Goal: Find specific page/section: Find specific page/section

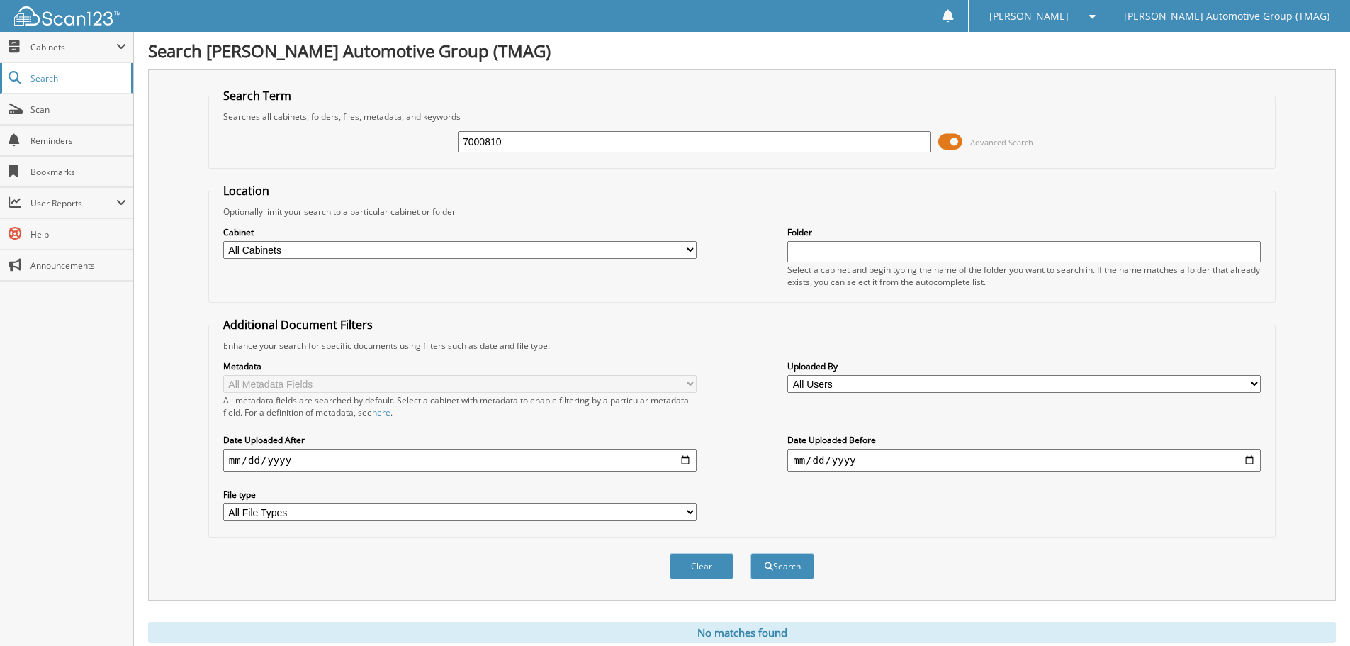
click at [37, 79] on span "Search" at bounding box center [77, 78] width 94 height 12
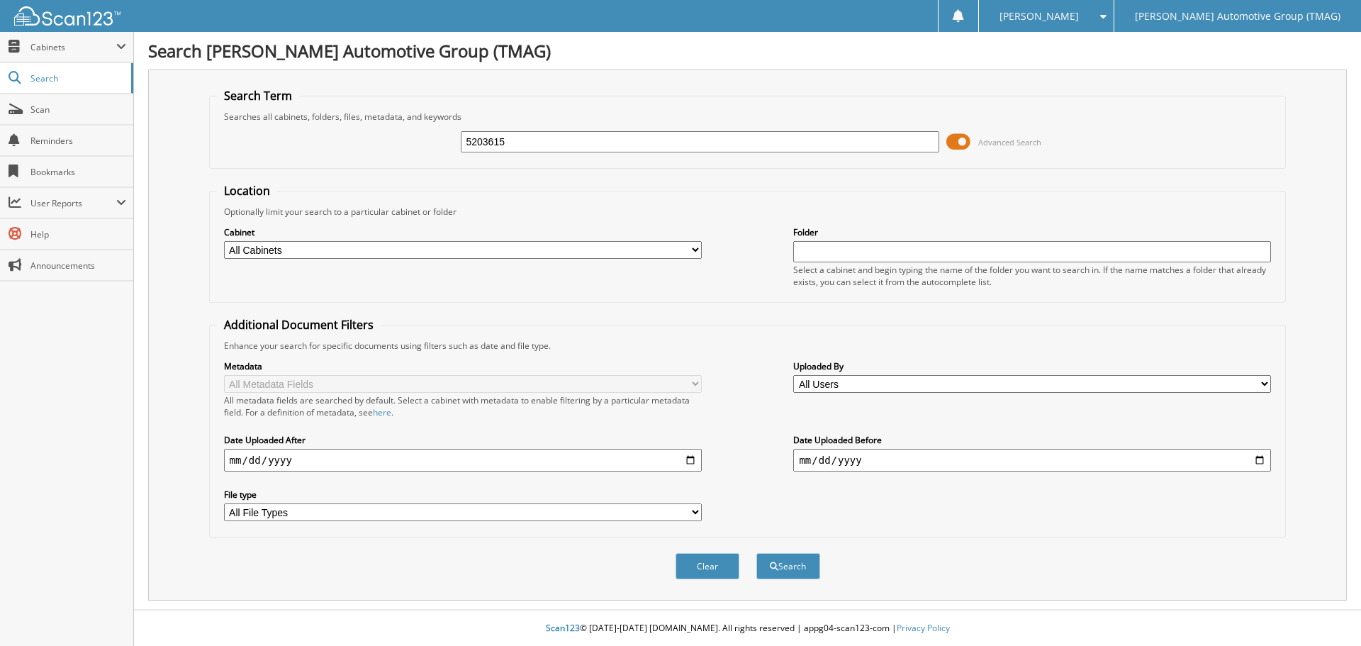
type input "5203615"
drag, startPoint x: 962, startPoint y: 141, endPoint x: 928, endPoint y: 141, distance: 34.0
click at [928, 141] on div "5203615 Advanced Search" at bounding box center [748, 142] width 1062 height 38
click at [800, 571] on button "Search" at bounding box center [788, 566] width 64 height 26
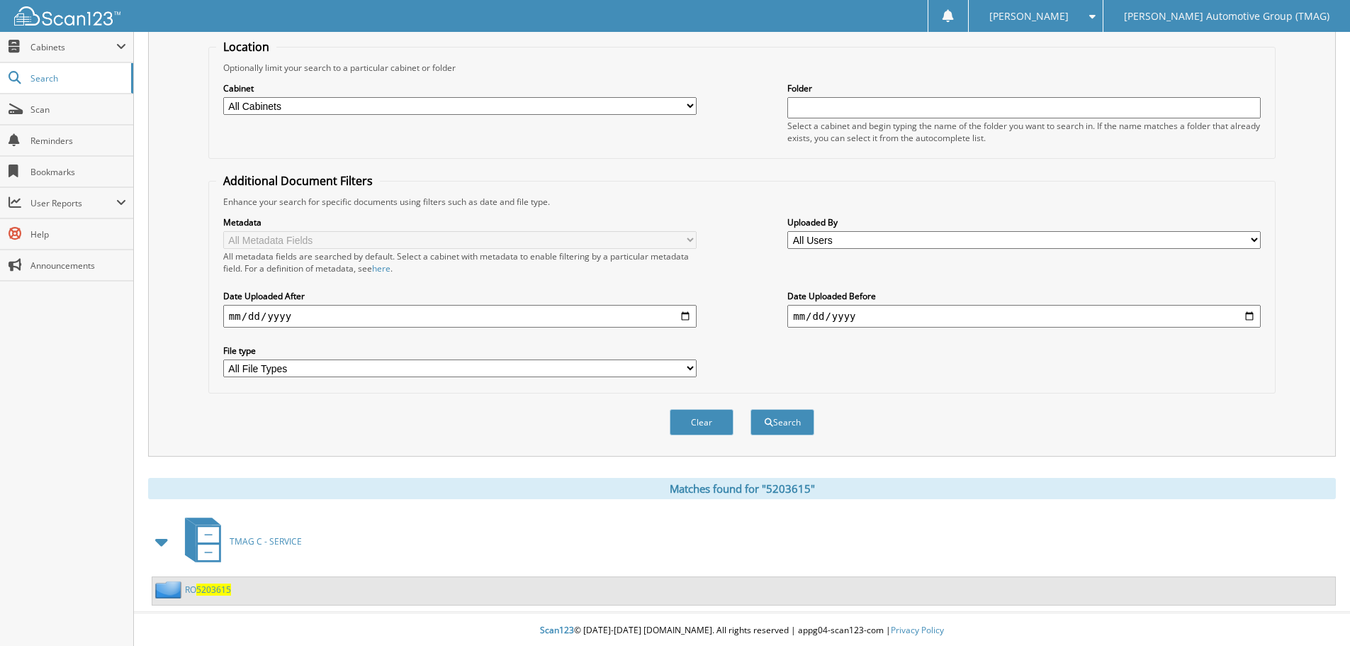
scroll to position [147, 0]
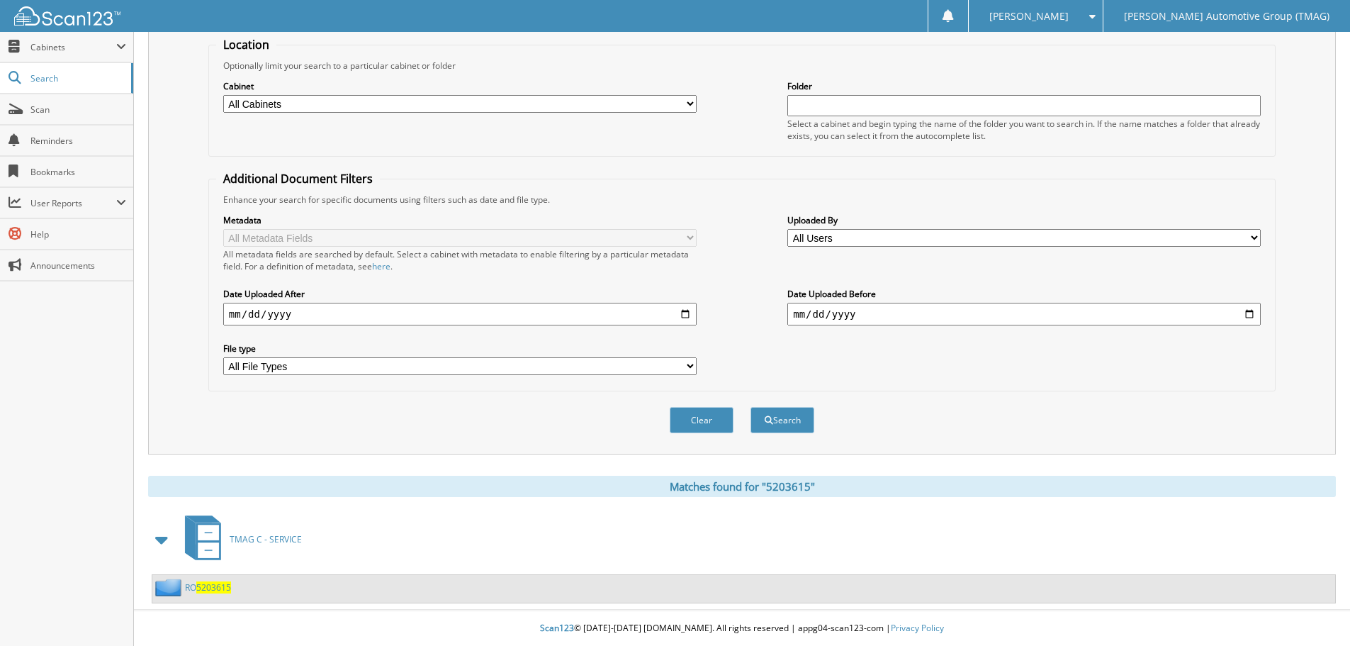
click at [218, 585] on span "5203615" at bounding box center [213, 587] width 35 height 12
